Goal: Find specific page/section: Find specific page/section

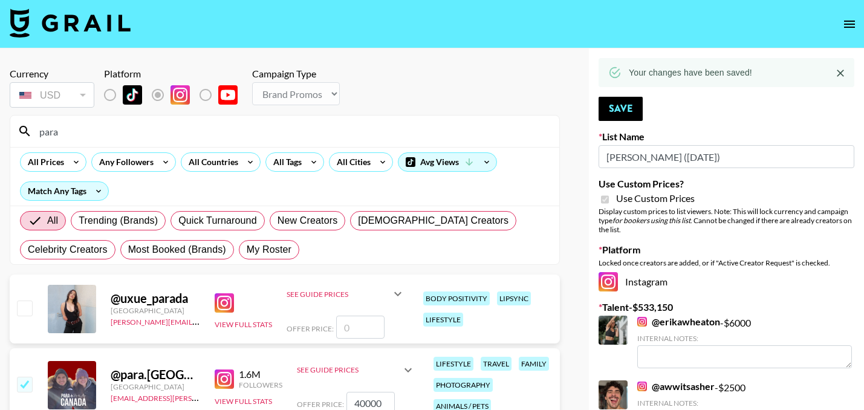
select select "Brand"
click at [59, 19] on img at bounding box center [70, 22] width 121 height 29
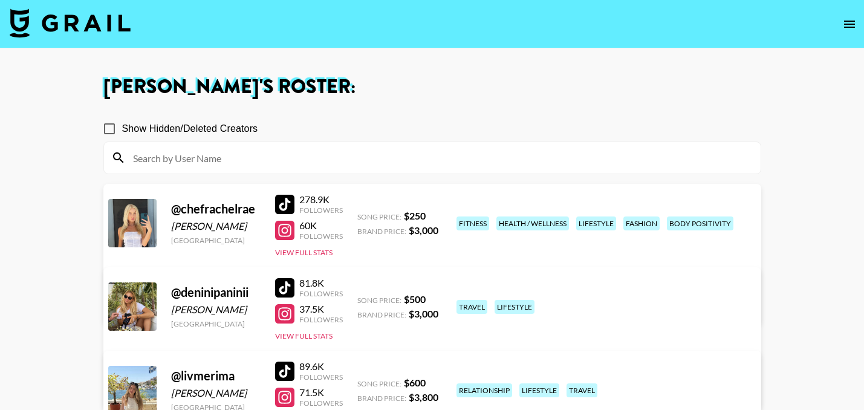
scroll to position [265, 0]
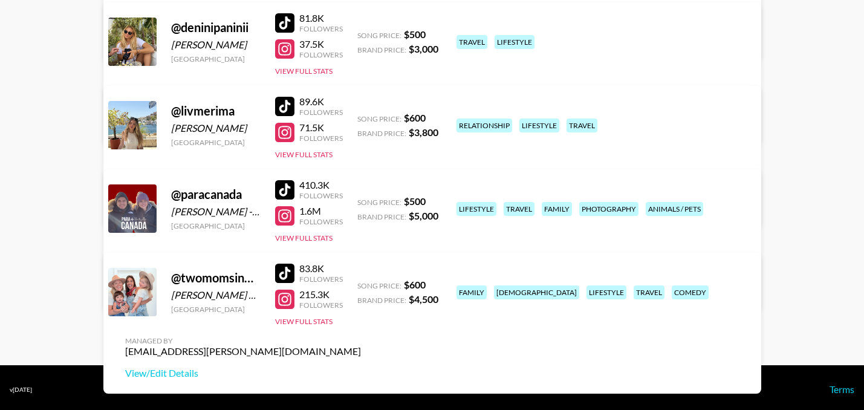
click at [308, 100] on div "89.6K" at bounding box center [321, 101] width 44 height 12
click at [292, 105] on div at bounding box center [284, 106] width 19 height 19
click at [69, 169] on main "[PERSON_NAME] 's Roster: Show Hidden/Deleted Creators @ chefrachelrae [PERSON_N…" at bounding box center [432, 74] width 864 height 581
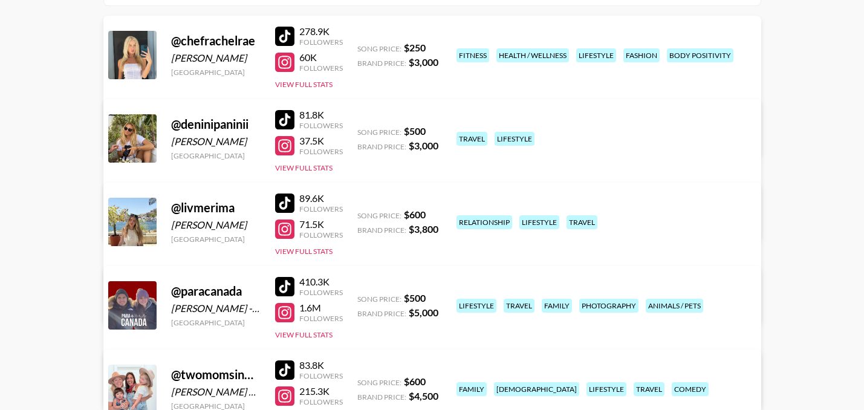
scroll to position [169, 0]
